Goal: Task Accomplishment & Management: Manage account settings

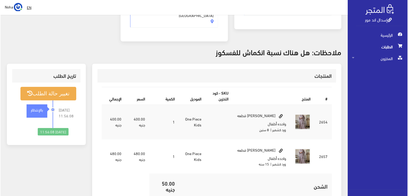
scroll to position [159, 0]
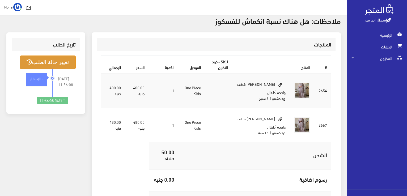
click at [49, 56] on button "تغيير حالة الطلب" at bounding box center [48, 63] width 56 height 14
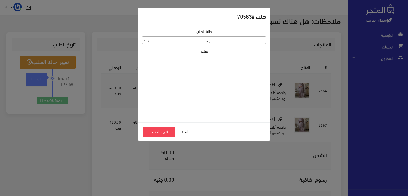
click at [143, 39] on span at bounding box center [144, 40] width 5 height 7
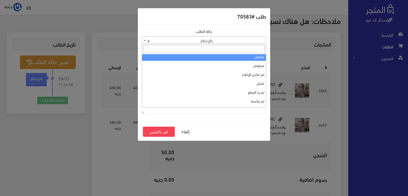
scroll to position [0, 0]
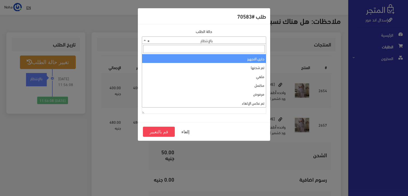
select select "1"
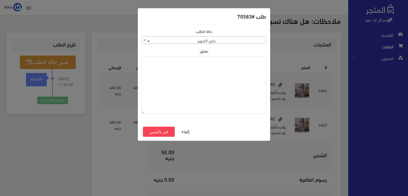
paste textarea "1120864"
type textarea "1120864"
click at [168, 130] on button "قم بالتغيير" at bounding box center [159, 132] width 32 height 10
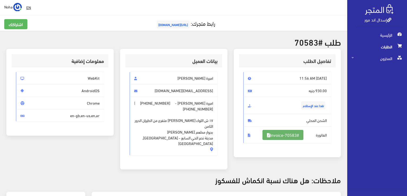
click at [297, 135] on link "#Invoice-70583" at bounding box center [283, 135] width 41 height 10
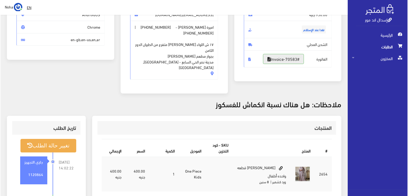
scroll to position [53, 0]
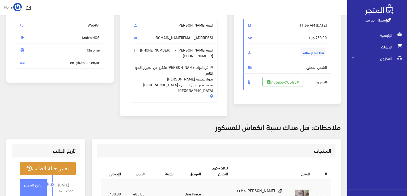
click at [61, 162] on button "تغيير حالة الطلب" at bounding box center [48, 169] width 56 height 14
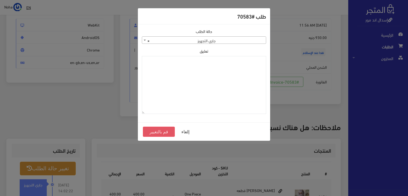
click at [162, 129] on button "قم بالتغيير" at bounding box center [159, 132] width 32 height 10
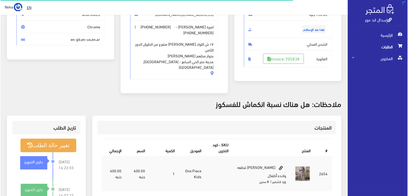
scroll to position [80, 0]
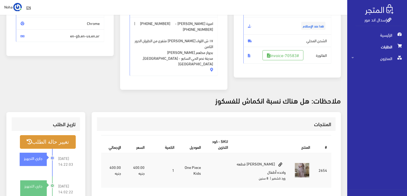
click at [60, 135] on button "تغيير حالة الطلب" at bounding box center [48, 142] width 56 height 14
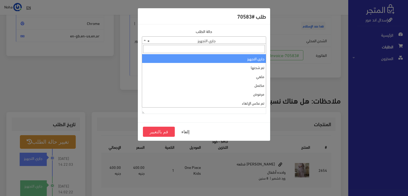
click at [145, 40] on b at bounding box center [145, 40] width 2 height 1
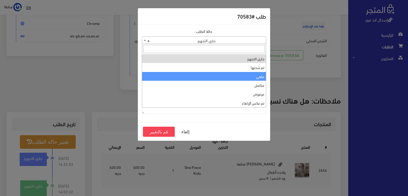
select select "3"
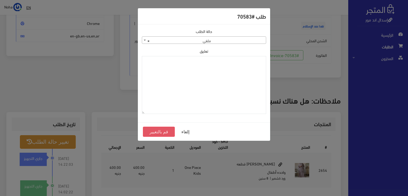
click at [158, 130] on button "قم بالتغيير" at bounding box center [159, 132] width 32 height 10
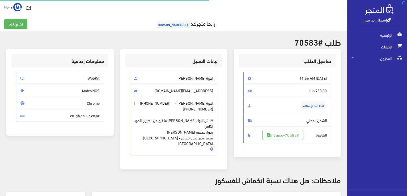
scroll to position [53, 0]
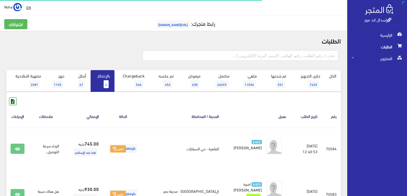
scroll to position [69, 0]
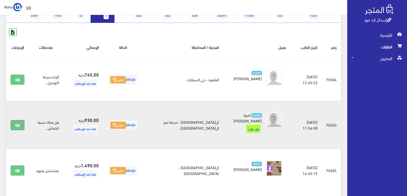
click at [13, 124] on link at bounding box center [18, 125] width 14 height 10
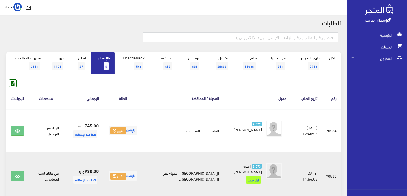
scroll to position [16, 0]
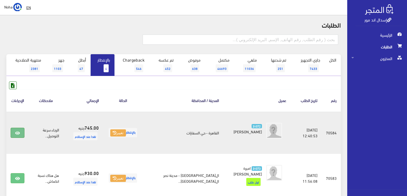
click at [19, 132] on icon at bounding box center [17, 133] width 5 height 4
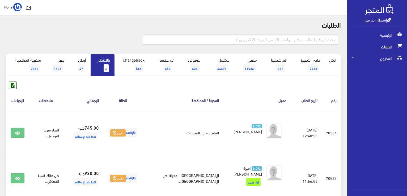
click at [109, 67] on span "4" at bounding box center [106, 68] width 5 height 8
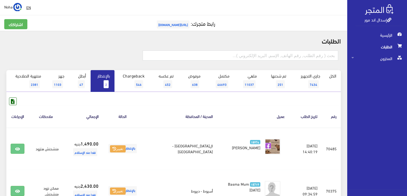
click at [107, 84] on span "2" at bounding box center [106, 84] width 5 height 8
click at [104, 82] on span "2" at bounding box center [106, 84] width 5 height 8
click at [106, 82] on span "2" at bounding box center [106, 84] width 5 height 8
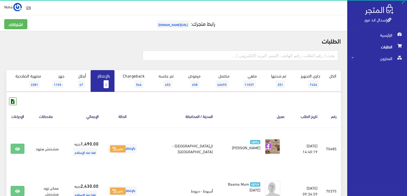
click at [106, 85] on span "2" at bounding box center [106, 84] width 5 height 8
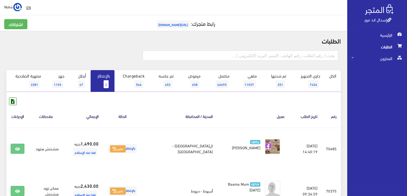
click at [102, 83] on link "بالإنتظار 2" at bounding box center [103, 81] width 24 height 22
click at [104, 83] on link "بالإنتظار 2" at bounding box center [103, 81] width 24 height 22
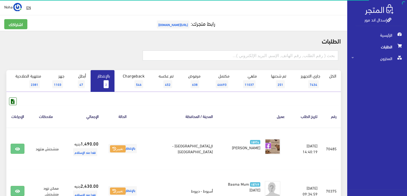
click at [104, 83] on link "بالإنتظار 2" at bounding box center [103, 81] width 24 height 22
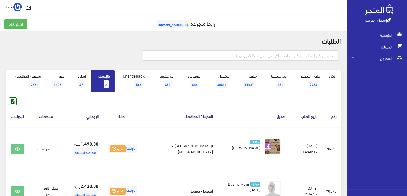
click at [106, 83] on span "2" at bounding box center [106, 84] width 5 height 8
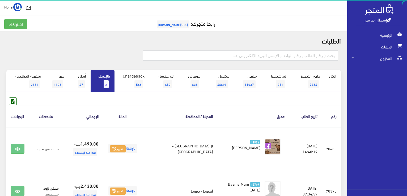
click at [104, 86] on link "بالإنتظار 2" at bounding box center [103, 81] width 24 height 22
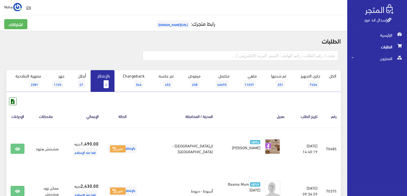
click at [104, 86] on link "بالإنتظار 2" at bounding box center [103, 81] width 24 height 22
click at [105, 81] on span "2" at bounding box center [106, 84] width 5 height 8
click at [101, 83] on link "بالإنتظار 2" at bounding box center [103, 81] width 24 height 22
click at [102, 82] on link "بالإنتظار 2" at bounding box center [103, 81] width 24 height 22
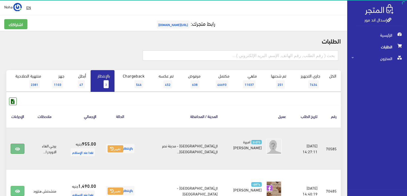
click at [20, 149] on link at bounding box center [18, 149] width 14 height 10
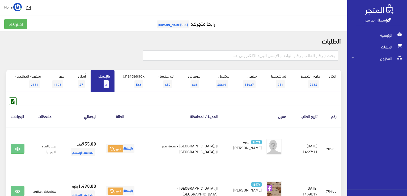
click at [107, 82] on span "3" at bounding box center [106, 84] width 5 height 8
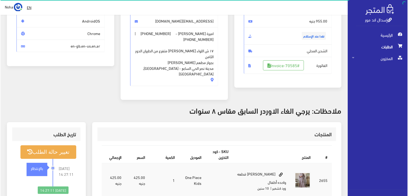
scroll to position [80, 0]
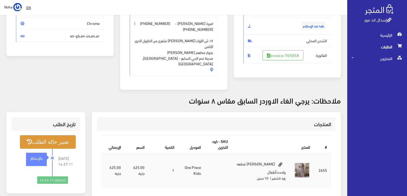
click at [52, 135] on button "تغيير حالة الطلب" at bounding box center [48, 142] width 56 height 14
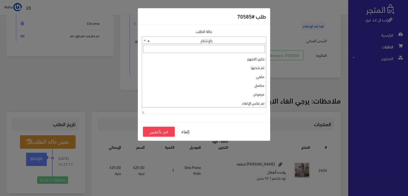
click at [144, 40] on b at bounding box center [145, 40] width 2 height 1
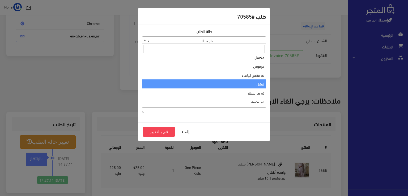
scroll to position [0, 0]
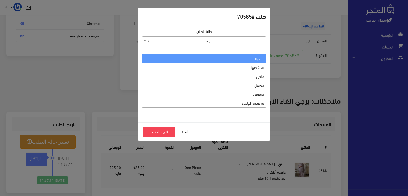
select select "1"
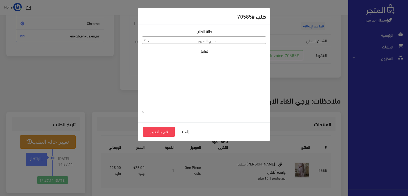
paste textarea "1120864"
type textarea "1120864"
click at [162, 130] on button "قم بالتغيير" at bounding box center [159, 132] width 32 height 10
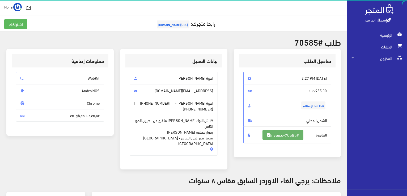
click at [280, 133] on link "#Invoice-70585" at bounding box center [283, 135] width 41 height 10
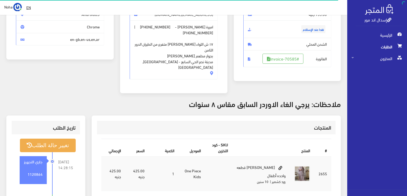
scroll to position [183, 0]
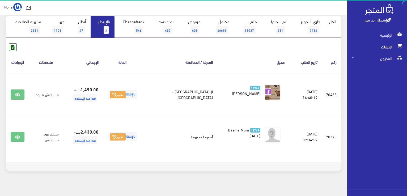
scroll to position [58, 0]
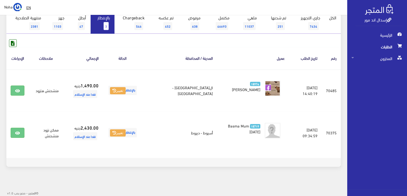
click at [105, 25] on span "3" at bounding box center [106, 26] width 5 height 8
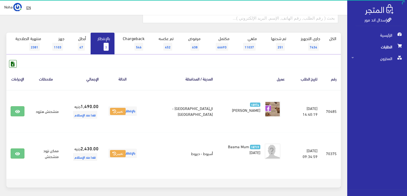
scroll to position [32, 0]
